Goal: Task Accomplishment & Management: Use online tool/utility

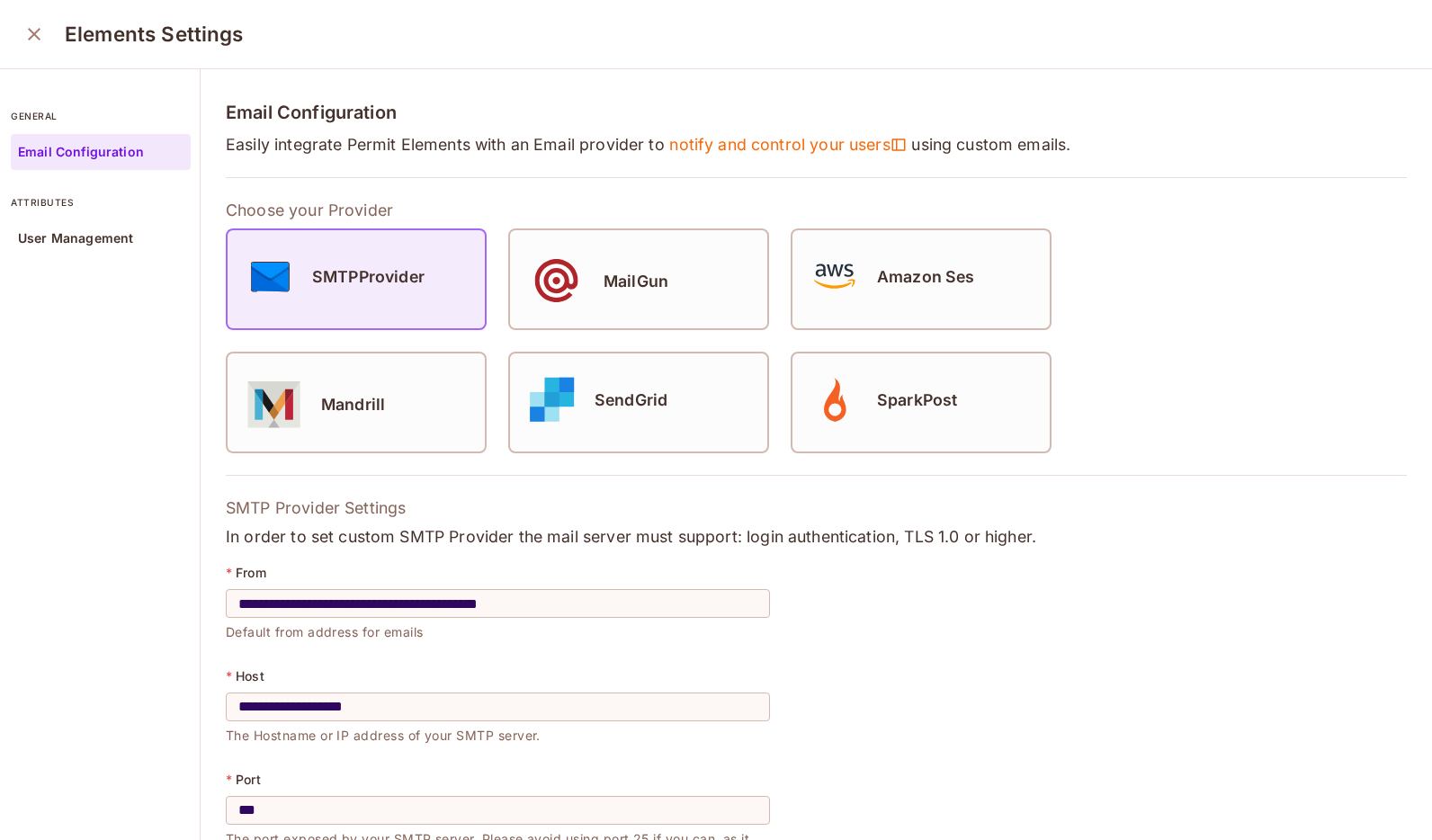
scroll to position [311, 0]
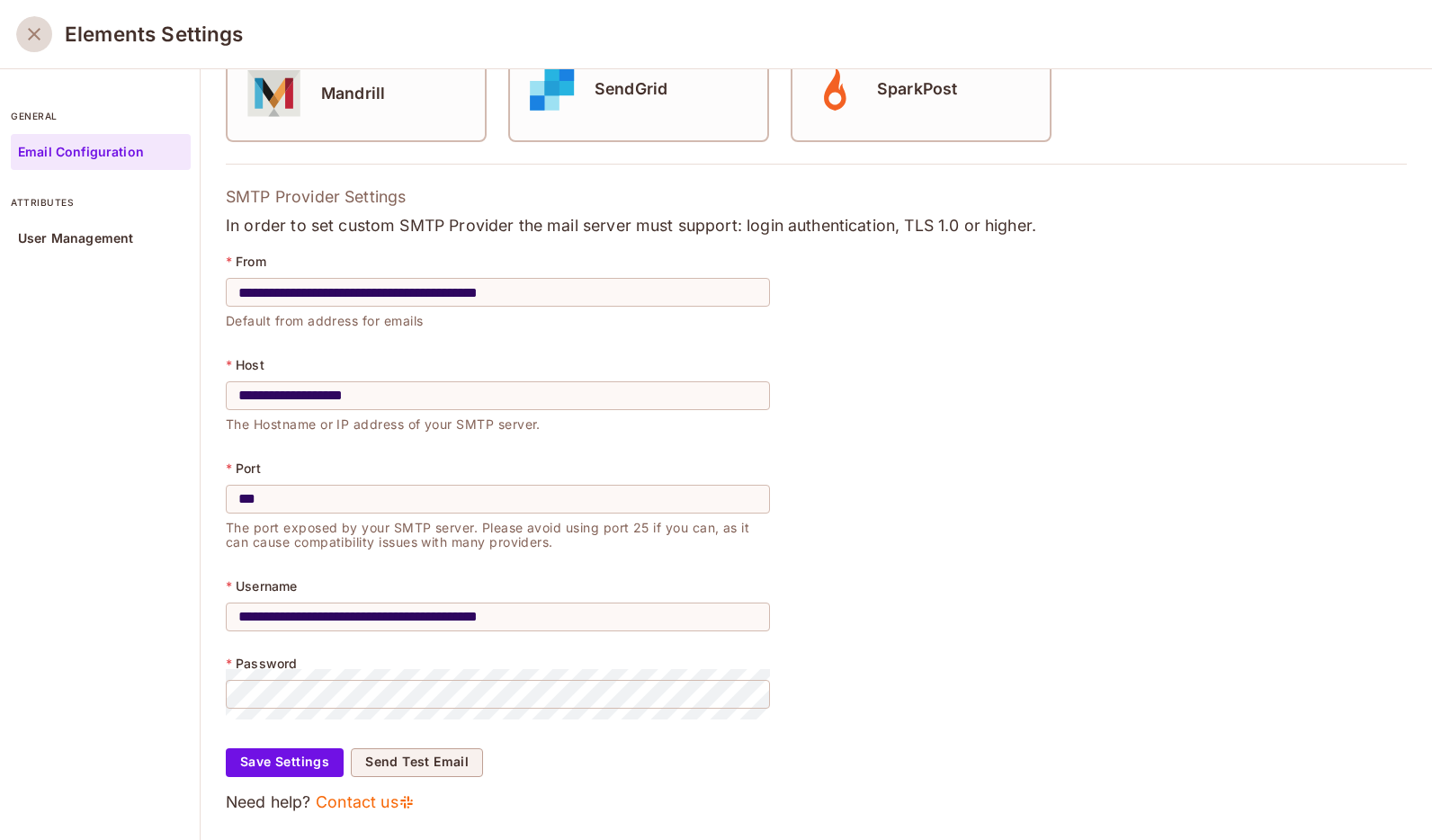
click at [24, 35] on icon "close" at bounding box center [34, 34] width 22 height 22
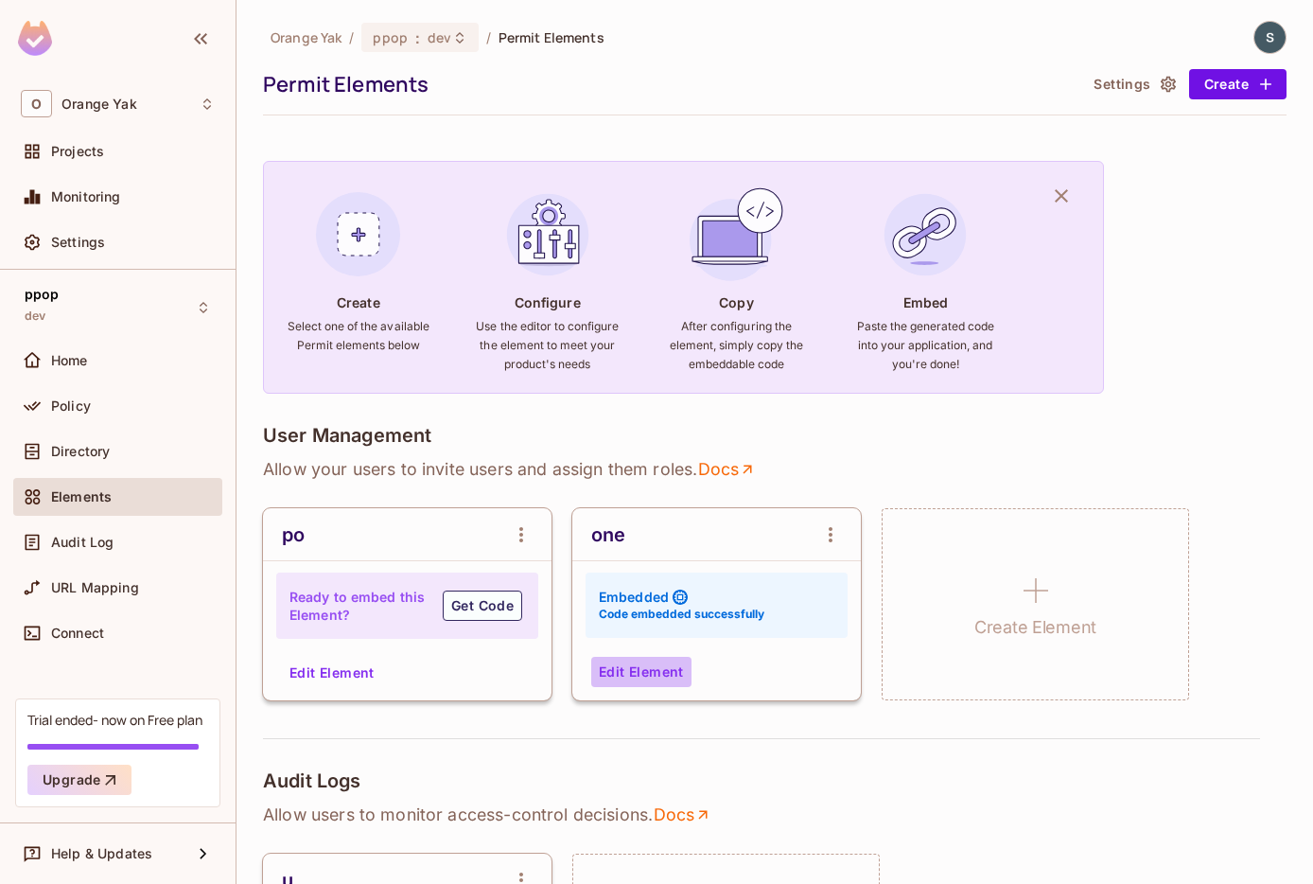
click at [683, 673] on button "Edit Element" at bounding box center [641, 672] width 100 height 30
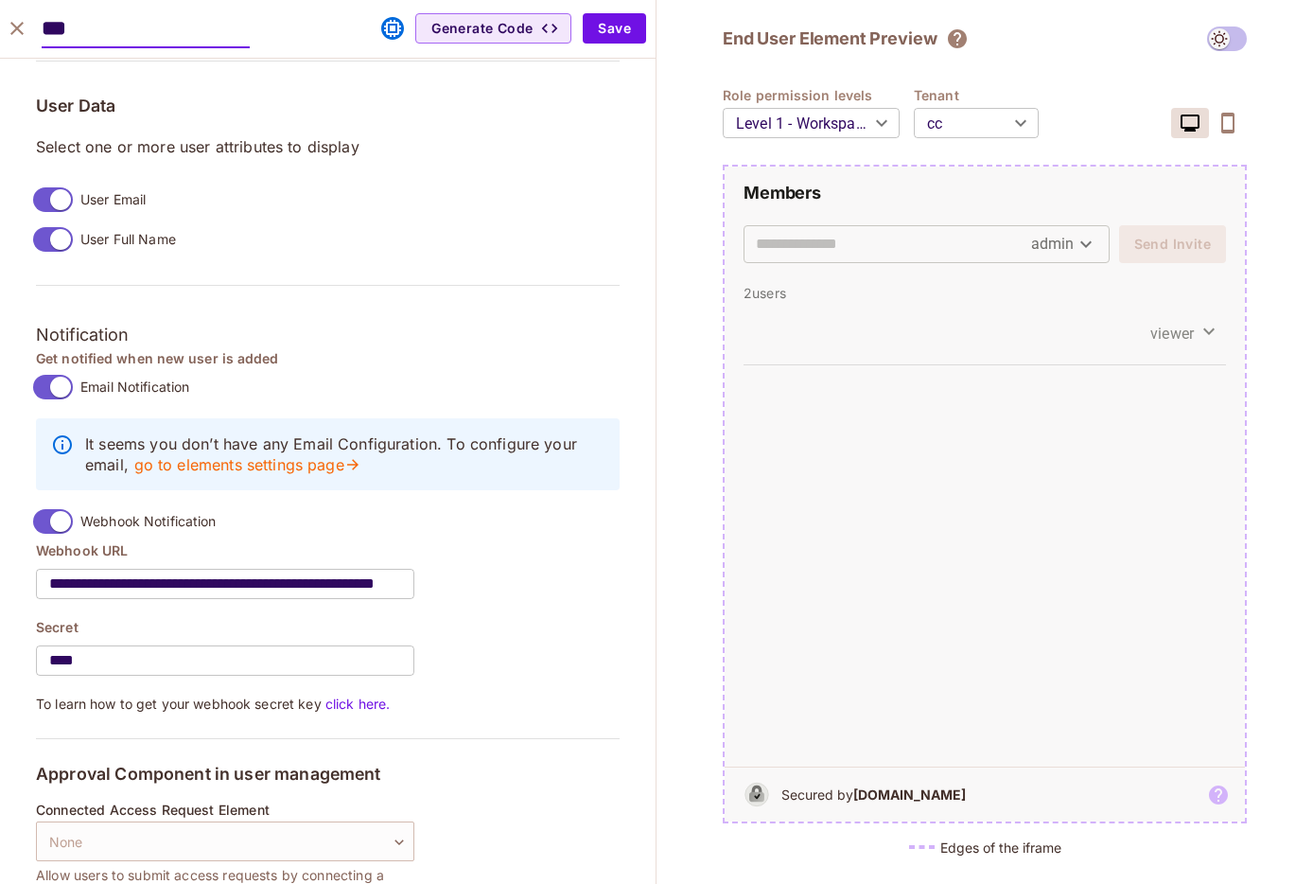
scroll to position [1496, 0]
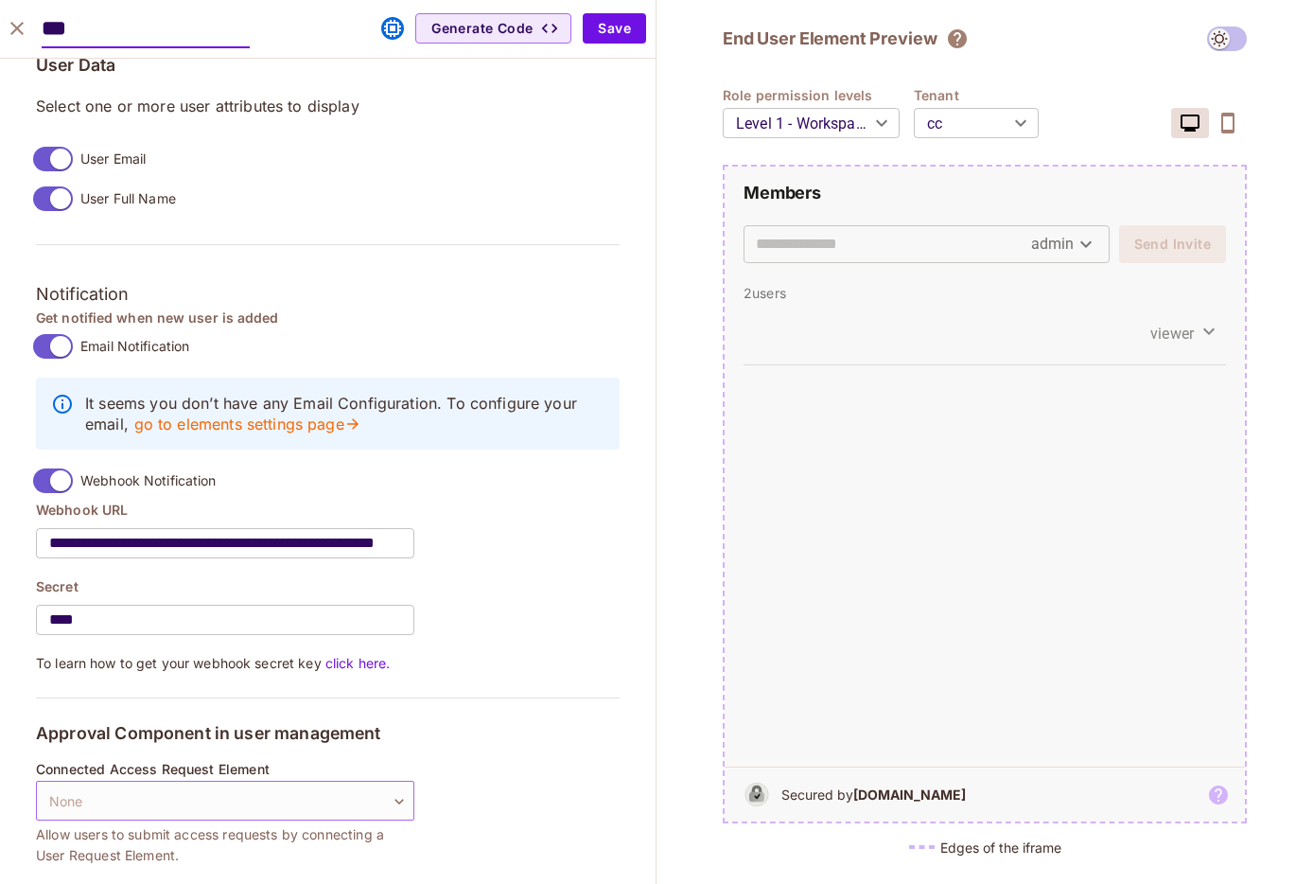
click at [118, 790] on body "O Orange Yak Projects Monitoring Settings ppop dev Home Policy Directory Elemen…" at bounding box center [656, 442] width 1313 height 884
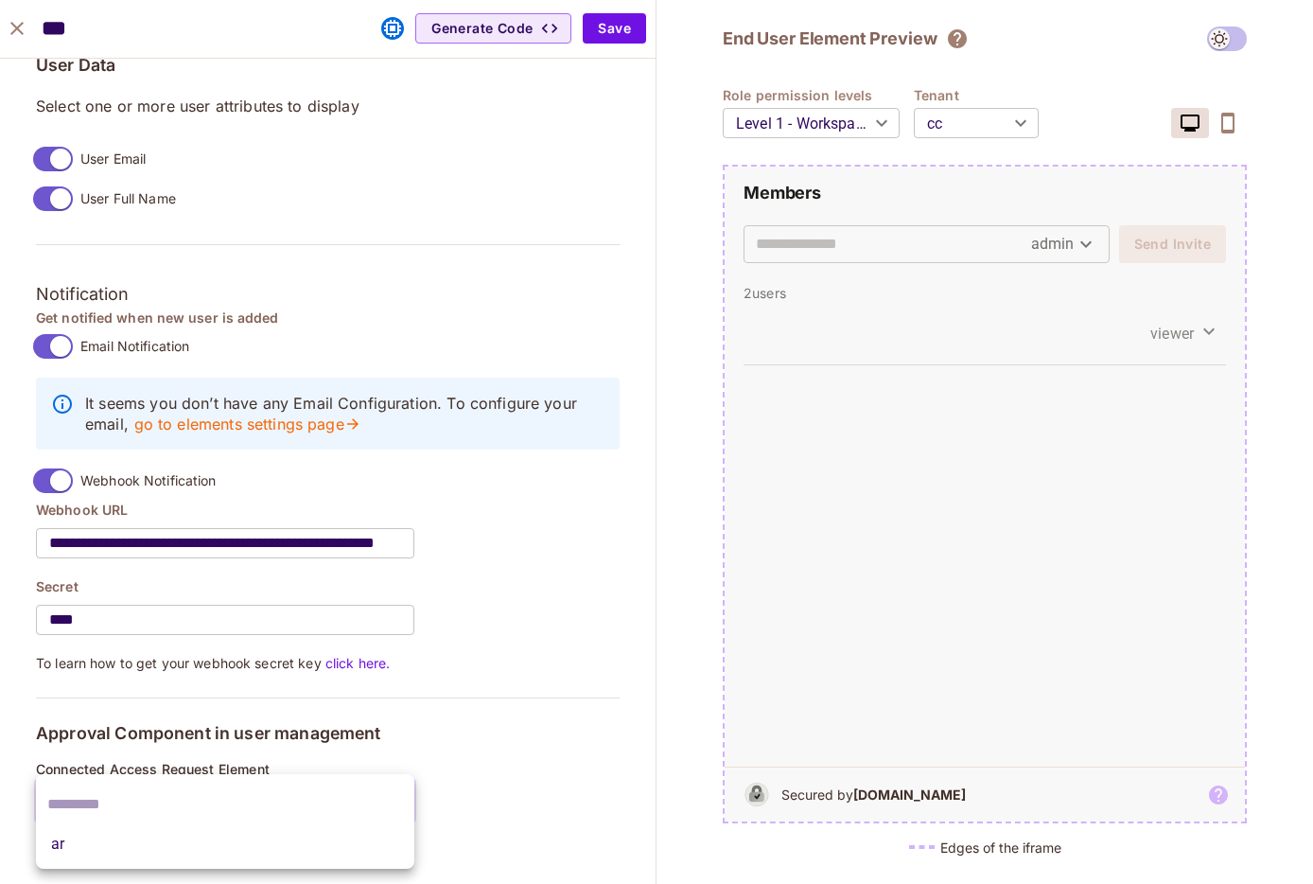
click at [129, 836] on li "ar" at bounding box center [225, 844] width 379 height 34
type input "**********"
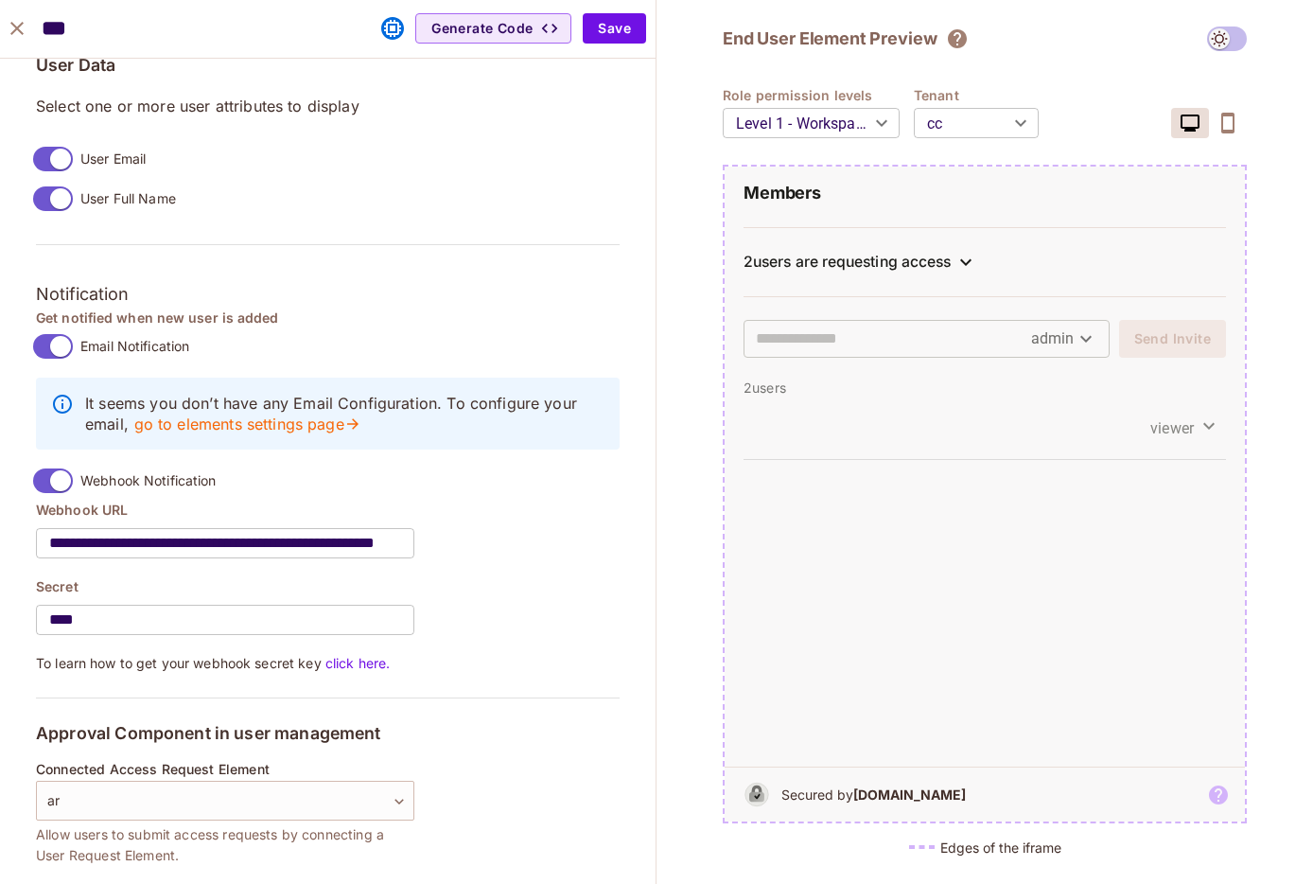
click at [891, 268] on div "2 users are requesting access" at bounding box center [847, 262] width 207 height 19
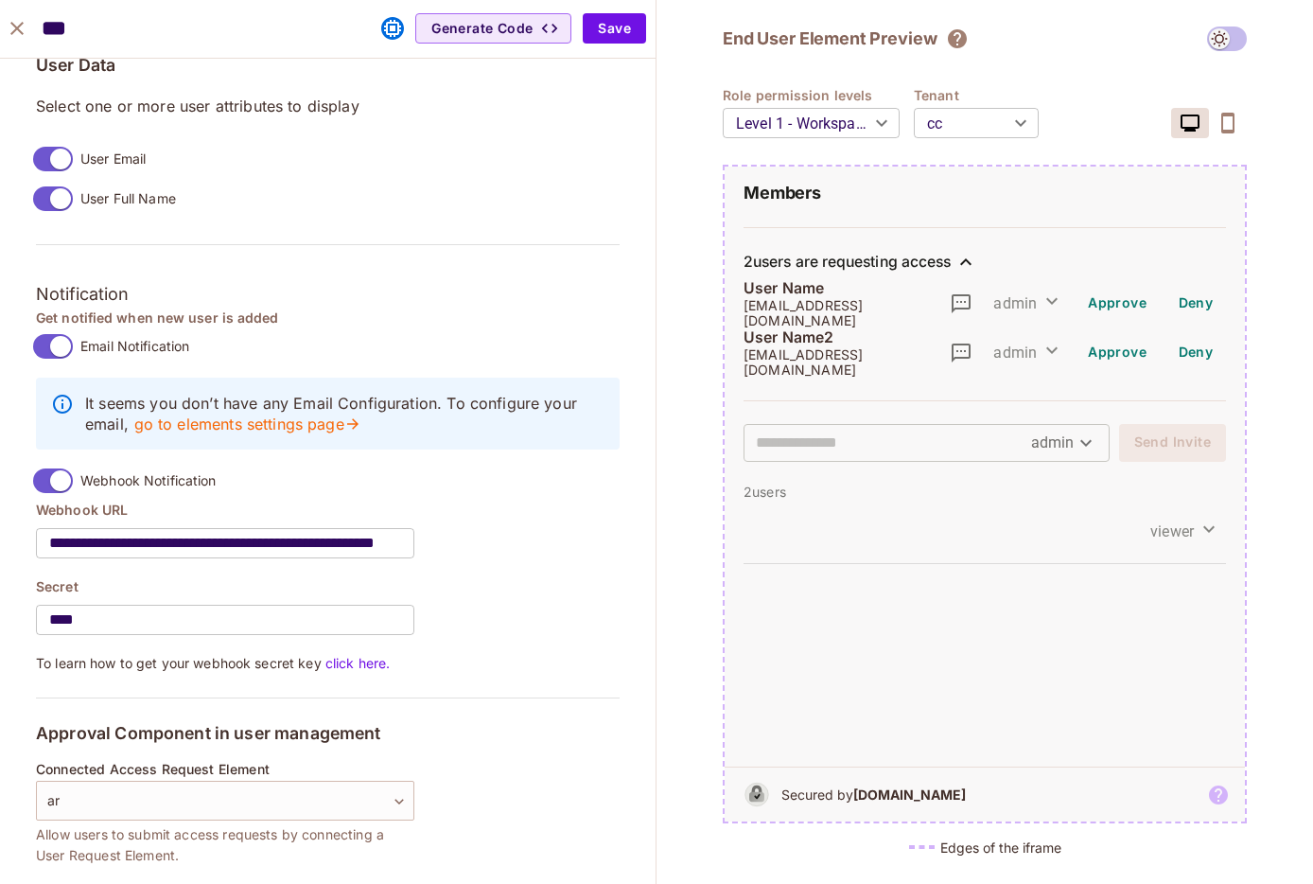
click at [891, 268] on div "2 users are requesting access" at bounding box center [847, 262] width 207 height 19
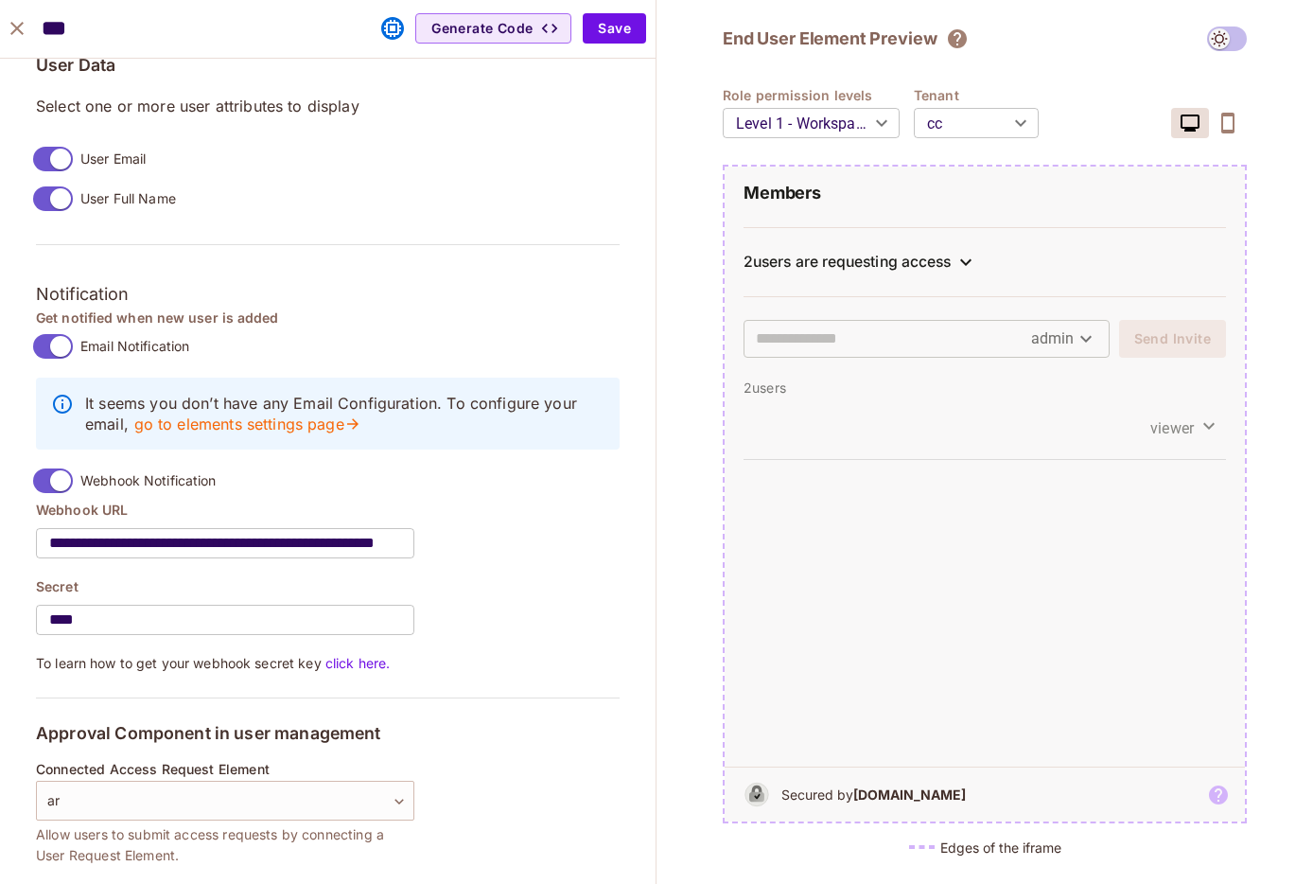
click at [812, 273] on div "2 users are requesting access" at bounding box center [985, 262] width 483 height 23
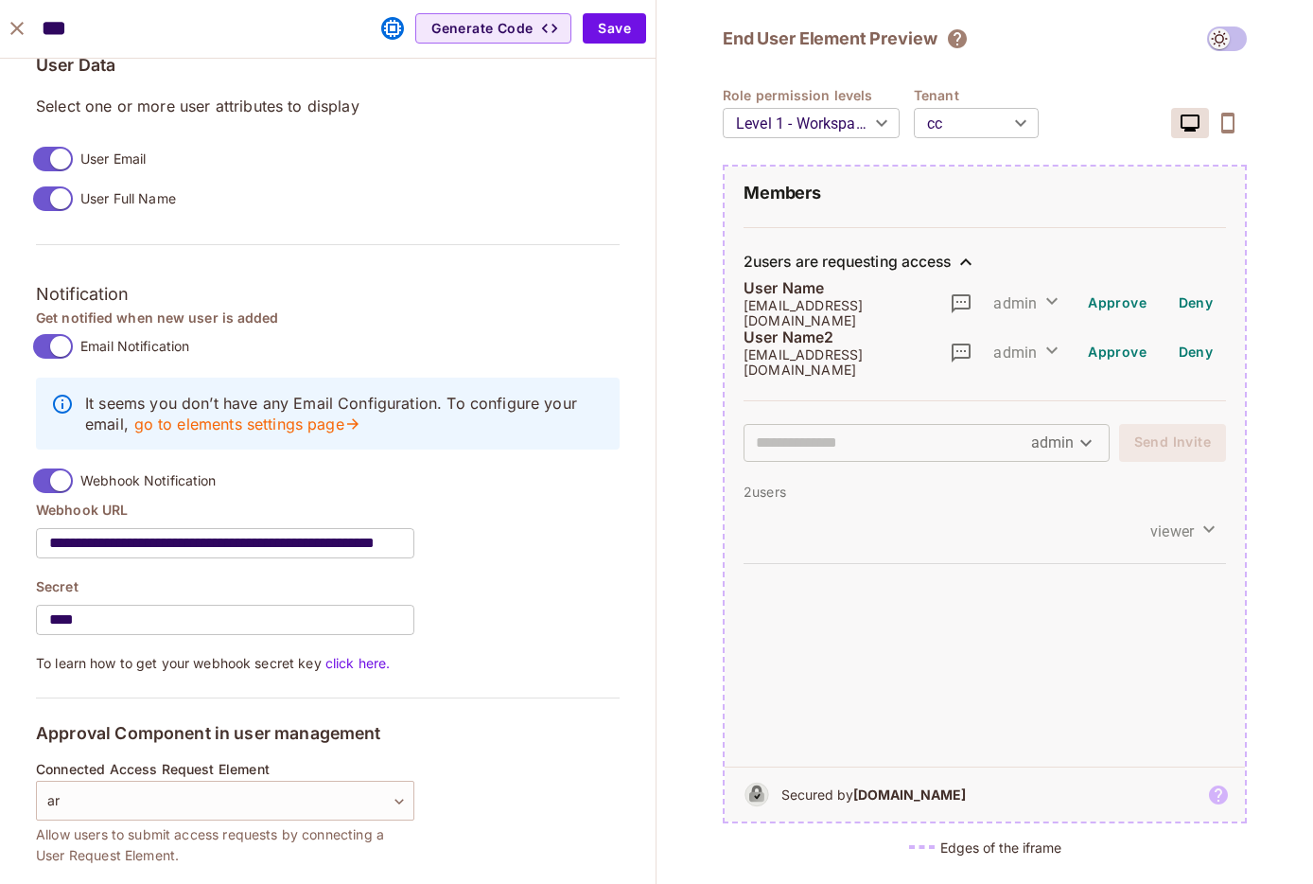
click at [812, 273] on div "2 users are requesting access" at bounding box center [985, 262] width 483 height 23
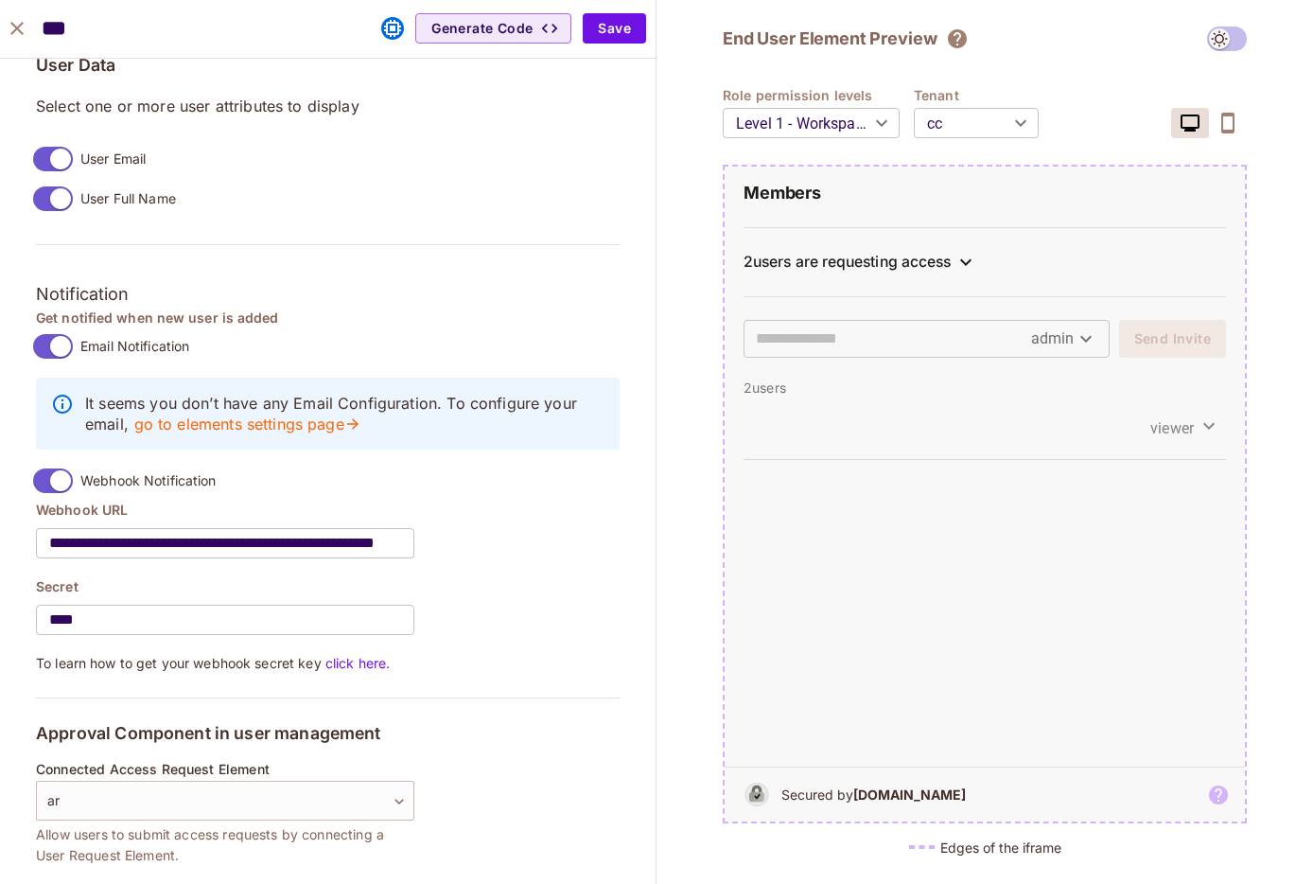
click at [844, 272] on div "2 users are requesting access" at bounding box center [985, 262] width 483 height 23
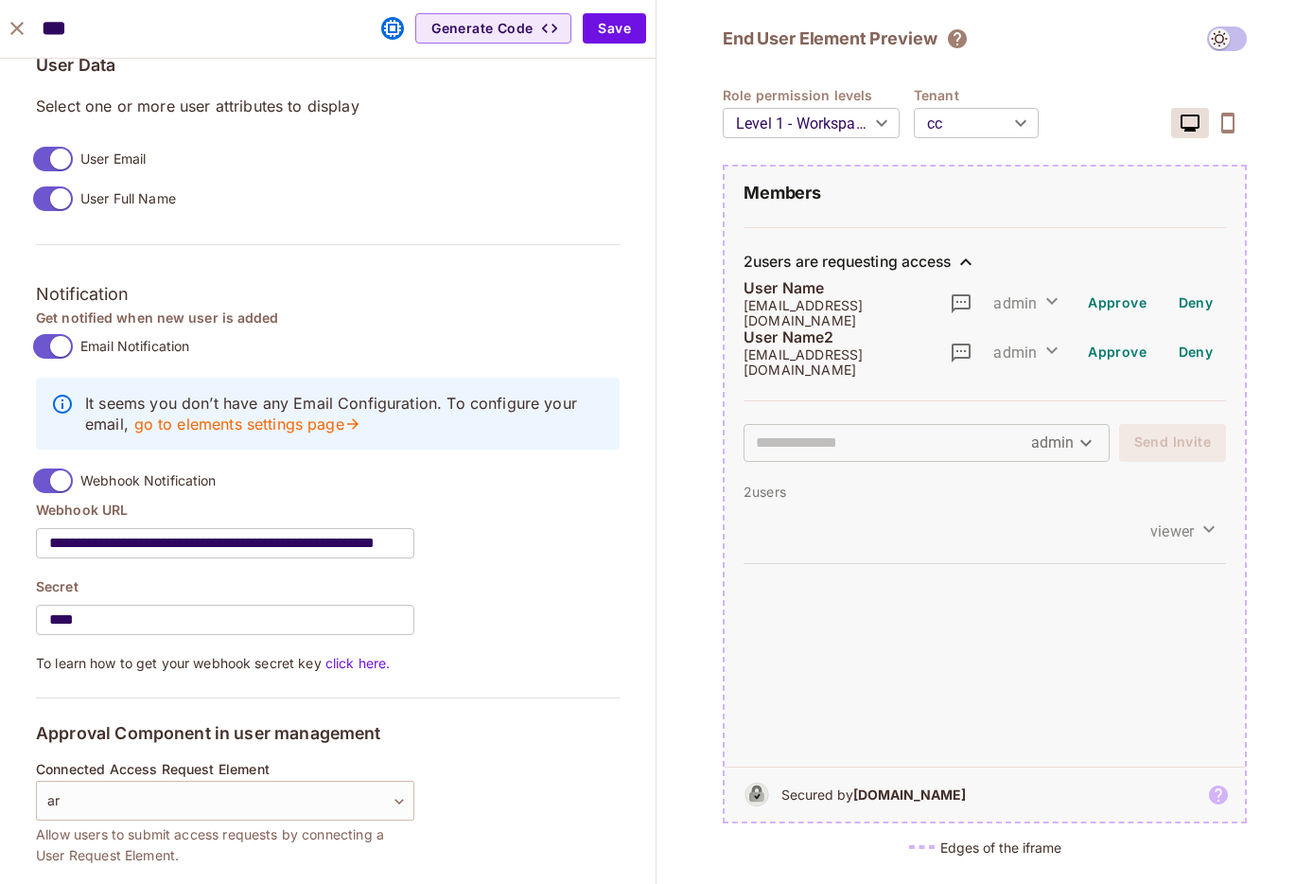
click at [836, 268] on div "2 users are requesting access" at bounding box center [847, 262] width 207 height 19
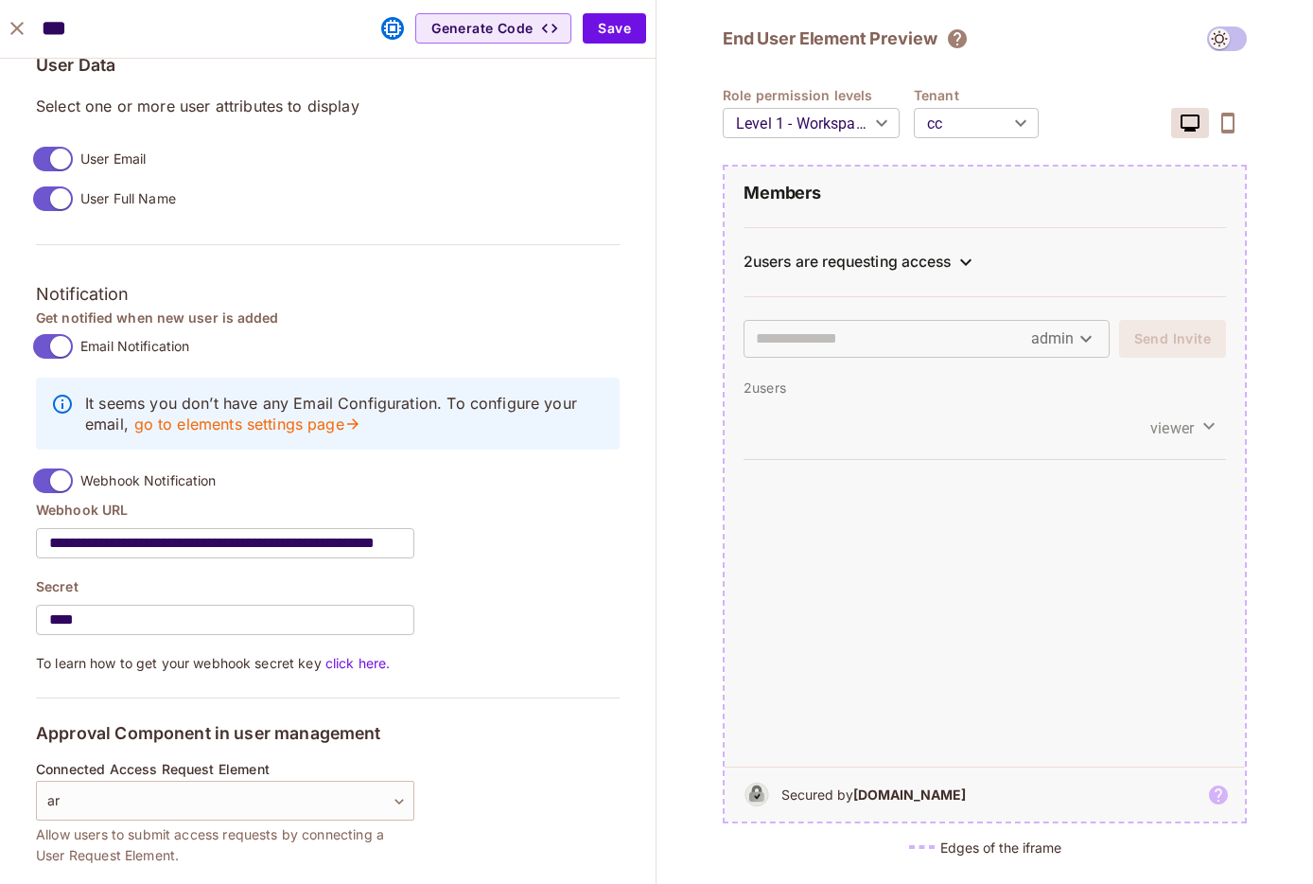
click at [859, 264] on div "2 users are requesting access" at bounding box center [847, 262] width 207 height 19
